Goal: Task Accomplishment & Management: Use online tool/utility

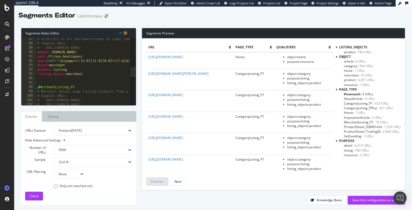
select select "5000"
select select "10"
click at [117, 65] on div "# Directory of all merchants/shops on Label Emmaüs (page 2+) # Samples URLs: # …" at bounding box center [197, 74] width 322 height 75
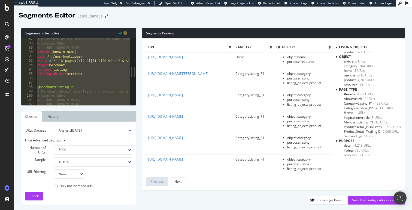
paste textarea "Cursor at row 215"
type textarea "purpose resource"
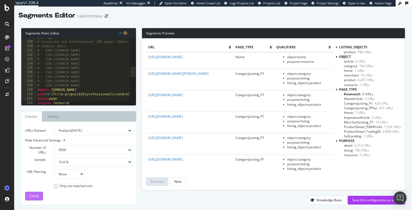
click at [36, 193] on div "Check" at bounding box center [33, 196] width 9 height 8
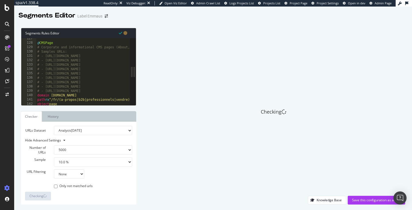
scroll to position [551, 0]
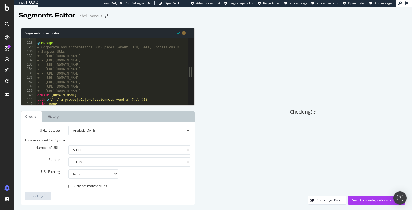
drag, startPoint x: 133, startPoint y: 70, endPoint x: 195, endPoint y: 77, distance: 61.7
click at [195, 77] on div "Segments Rules Editor purpose resource 127 128 129 130 131 132 133 134 135 136 …" at bounding box center [213, 115] width 398 height 187
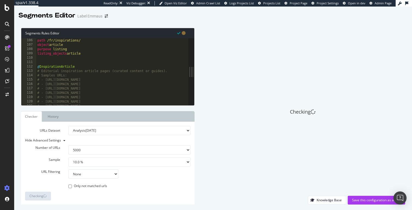
scroll to position [460, 0]
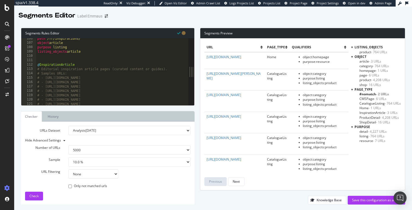
click at [94, 54] on div "path /fr/inspirations/ object article purpose listing listing_objects article @…" at bounding box center [217, 73] width 363 height 75
click at [55, 58] on div "path /fr/inspirations/ object article purpose listing listing_objects article f…" at bounding box center [217, 73] width 363 height 75
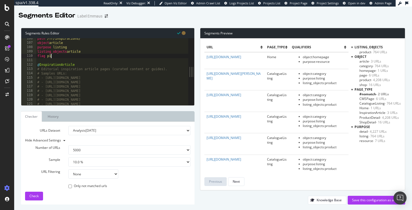
type textarea "flag p1"
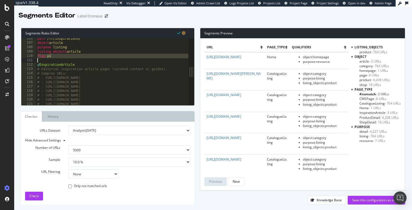
scroll to position [0, 0]
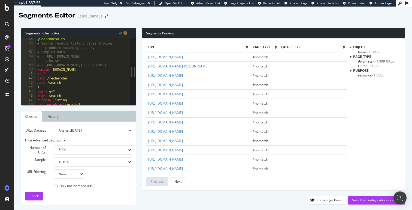
select select "5000"
select select "10"
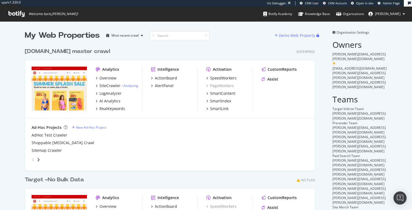
scroll to position [223, 295]
click at [102, 77] on div "Overview" at bounding box center [107, 77] width 17 height 5
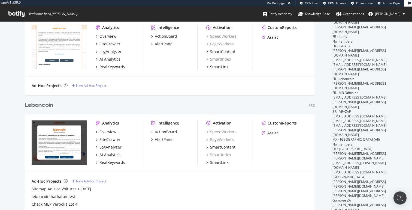
scroll to position [1972, 295]
click at [112, 132] on div "Overview" at bounding box center [107, 131] width 17 height 5
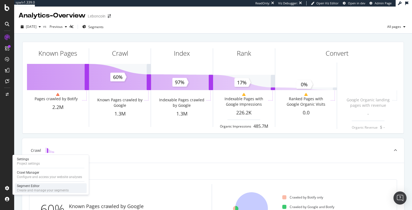
click at [33, 184] on div "Segment Editor" at bounding box center [43, 185] width 52 height 4
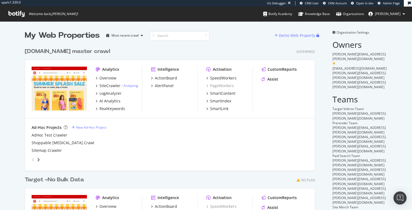
scroll to position [223, 295]
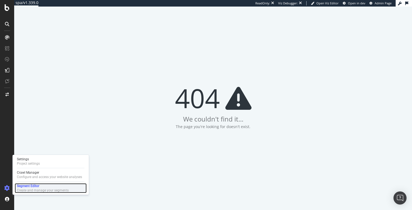
click at [27, 183] on div "Segment Editor" at bounding box center [43, 185] width 52 height 4
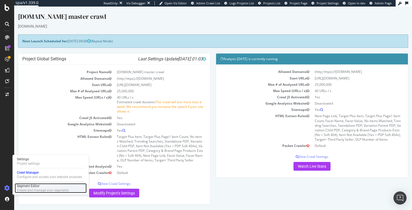
click at [28, 187] on div "Segment Editor" at bounding box center [43, 185] width 52 height 4
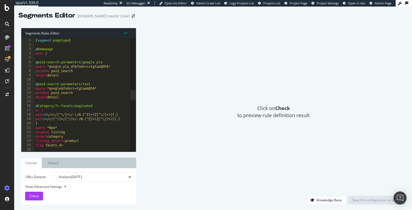
click at [67, 81] on div "[ segment : pagetype ] @ Homepage path / @ paid-search-parameters/google_pla qu…" at bounding box center [107, 99] width 147 height 122
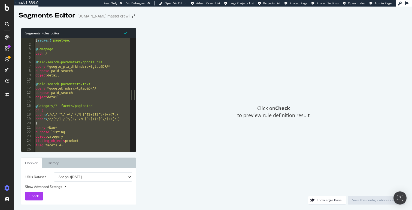
paste textarea "urpose detail"
type textarea "purpose detail"
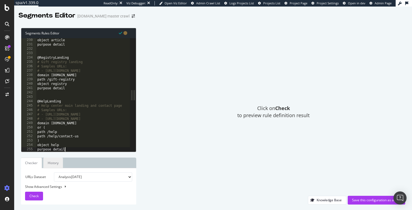
scroll to position [999, 0]
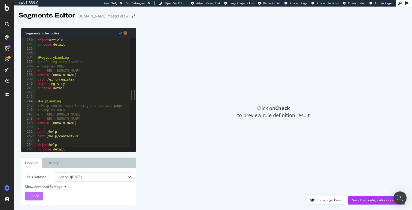
click at [34, 196] on span "Check" at bounding box center [33, 195] width 9 height 5
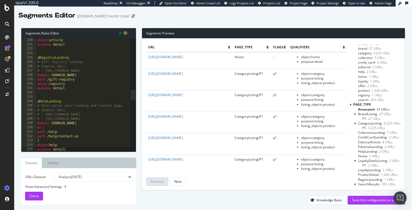
scroll to position [60, 0]
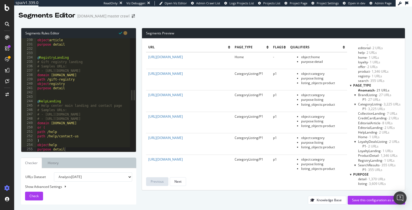
click at [53, 185] on div "Show Advanced Settings" at bounding box center [74, 186] width 107 height 5
select select "5000"
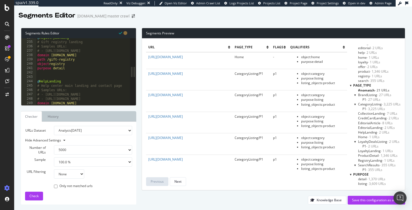
scroll to position [1020, 0]
click at [73, 158] on select "1.0 % 10.0 % 20.0 % 50.0 % 100.0 %" at bounding box center [93, 161] width 78 height 9
select select "10"
click at [54, 157] on select "1.0 % 10.0 % 20.0 % 50.0 % 100.0 %" at bounding box center [93, 161] width 78 height 9
click at [37, 191] on button "Check" at bounding box center [34, 195] width 18 height 9
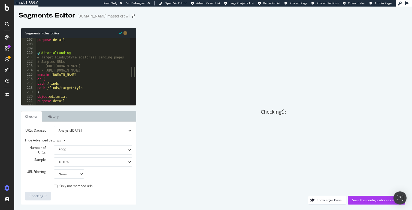
scroll to position [891, 0]
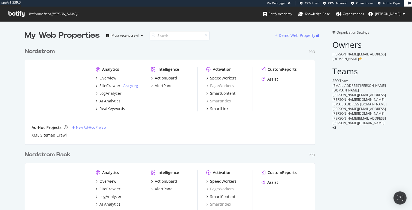
scroll to position [198, 295]
click at [110, 78] on div "Overview" at bounding box center [107, 77] width 17 height 5
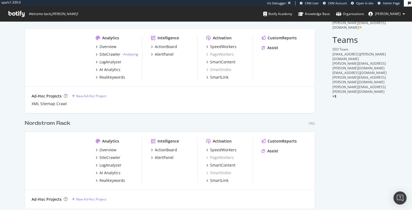
scroll to position [38, 0]
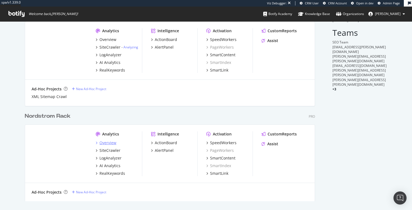
click at [108, 144] on div "Overview" at bounding box center [107, 142] width 17 height 5
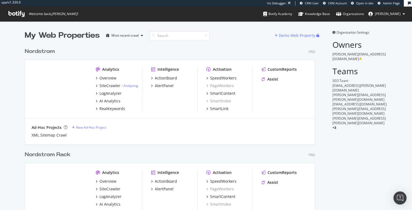
scroll to position [198, 295]
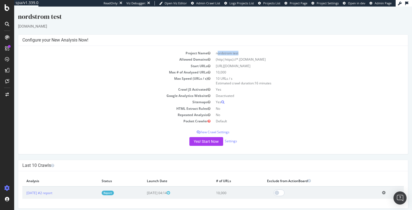
drag, startPoint x: 217, startPoint y: 52, endPoint x: 241, endPoint y: 51, distance: 24.3
click at [241, 51] on td "nordstrom test" at bounding box center [308, 53] width 191 height 6
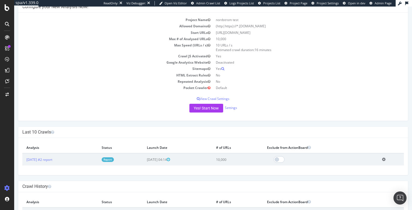
scroll to position [59, 0]
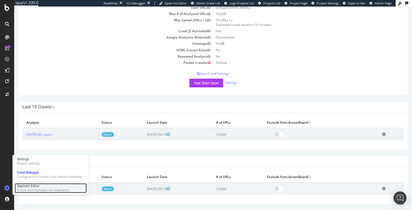
click at [25, 185] on div "Segment Editor" at bounding box center [43, 185] width 52 height 4
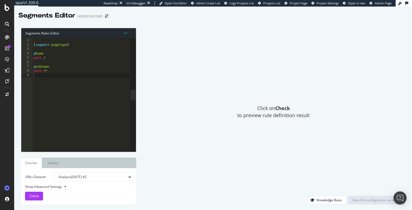
click at [61, 68] on div "[ segment : pagetype ] @ home path / @ unknown path /*" at bounding box center [81, 99] width 98 height 122
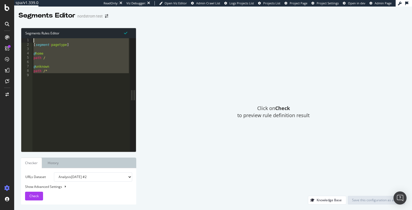
drag, startPoint x: 61, startPoint y: 81, endPoint x: 26, endPoint y: 11, distance: 77.8
click at [26, 11] on div "spa/v1.339.0 ReadOnly: Viz Debugger: Open Viz Editor Admin Crawl List Logs Proj…" at bounding box center [213, 105] width 398 height 210
paste textarea "purpose detail"
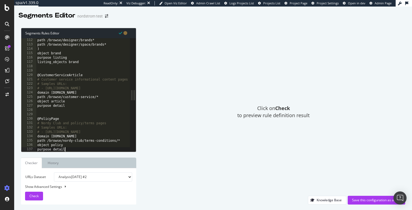
scroll to position [484, 0]
type textarea "purpose detail"
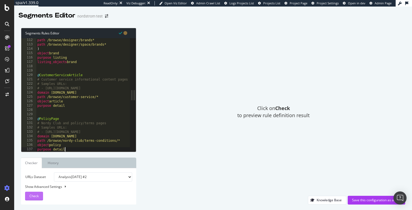
click at [36, 193] on div "Check" at bounding box center [33, 196] width 9 height 8
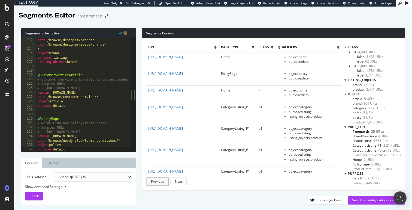
click at [54, 187] on div "Show Advanced Settings" at bounding box center [74, 186] width 107 height 5
select select "5000"
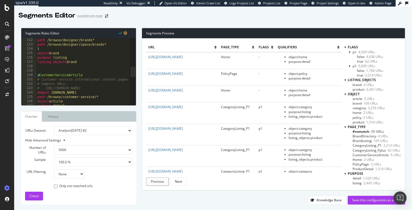
click at [67, 160] on select "1.0 % 10.0 % 20.0 % 50.0 % 100.0 %" at bounding box center [93, 161] width 78 height 9
select select "10"
click at [54, 157] on select "1.0 % 10.0 % 20.0 % 50.0 % 100.0 %" at bounding box center [93, 161] width 78 height 9
click at [35, 194] on span "Check" at bounding box center [33, 195] width 9 height 5
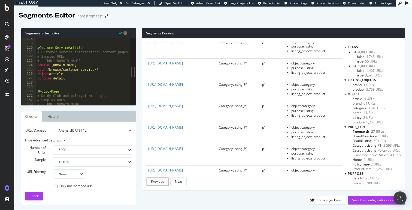
scroll to position [0, 0]
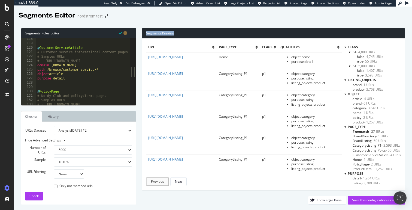
drag, startPoint x: 145, startPoint y: 33, endPoint x: 193, endPoint y: 32, distance: 48.0
click at [193, 32] on div "Segments Preview" at bounding box center [273, 33] width 263 height 10
drag, startPoint x: 19, startPoint y: 14, endPoint x: 86, endPoint y: 14, distance: 67.3
click at [86, 14] on div "Segments Editor nordstrom test" at bounding box center [66, 15] width 95 height 9
click at [86, 14] on div "nordstrom test" at bounding box center [89, 15] width 25 height 5
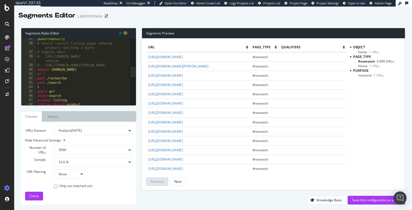
select select "5000"
select select "10"
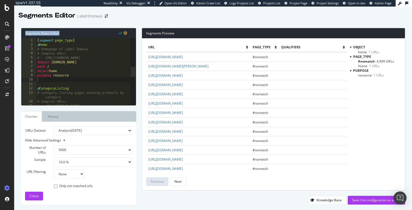
drag, startPoint x: 26, startPoint y: 34, endPoint x: 85, endPoint y: 34, distance: 59.4
click at [85, 34] on div "Segments Rules Editor" at bounding box center [78, 33] width 115 height 10
